Goal: Find specific page/section: Find specific page/section

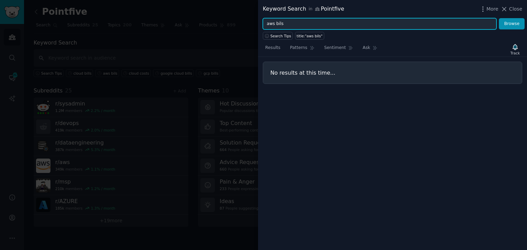
click at [279, 25] on input "aws bils" at bounding box center [379, 24] width 233 height 12
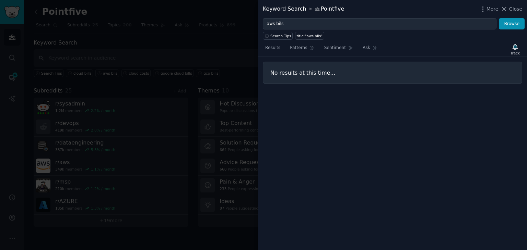
click at [526, 28] on div "aws bils Browse" at bounding box center [392, 24] width 269 height 12
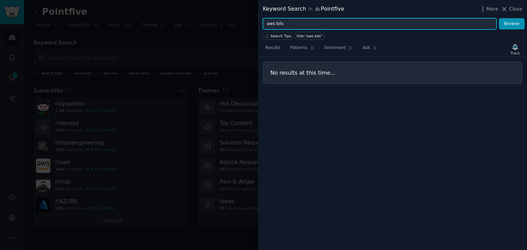
click at [298, 22] on input "aws bils" at bounding box center [379, 24] width 233 height 12
type input "aws bills"
click at [498, 18] on button "Browse" at bounding box center [511, 24] width 26 height 12
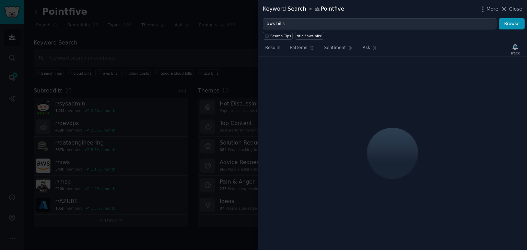
click at [205, 54] on div at bounding box center [263, 125] width 527 height 250
